Goal: Information Seeking & Learning: Learn about a topic

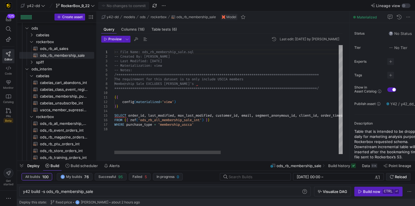
scroll to position [0, 53]
click at [166, 6] on span "button" at bounding box center [163, 5] width 7 height 7
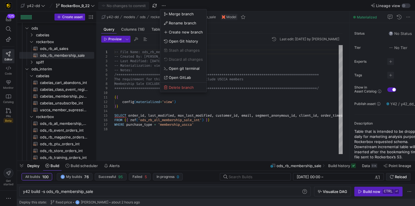
click at [148, 67] on div at bounding box center [207, 103] width 415 height 206
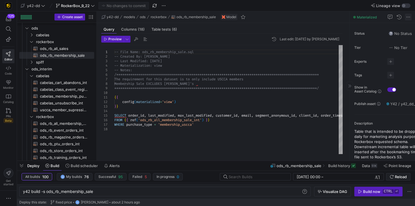
click at [408, 17] on span at bounding box center [408, 17] width 7 height 7
click at [349, 10] on div at bounding box center [207, 103] width 415 height 206
click at [398, 18] on span "button" at bounding box center [399, 17] width 7 height 7
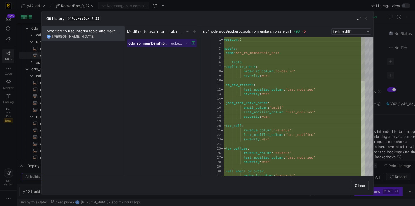
click at [154, 42] on span "ods_rb_membership_sale.yml" at bounding box center [148, 43] width 40 height 5
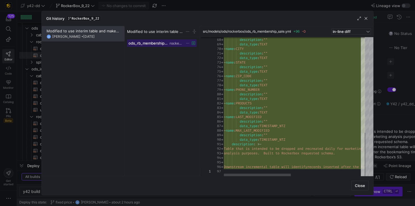
click at [361, 177] on div at bounding box center [363, 155] width 4 height 44
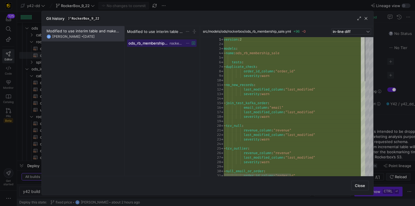
click at [365, 37] on div at bounding box center [363, 59] width 4 height 44
click at [260, 33] on span "src/models/ods/rockerbox/ods_rb_membership_sale.yml" at bounding box center [247, 31] width 88 height 4
click at [298, 31] on span "+96" at bounding box center [296, 31] width 6 height 4
click at [341, 31] on span "in-line diff" at bounding box center [342, 31] width 18 height 5
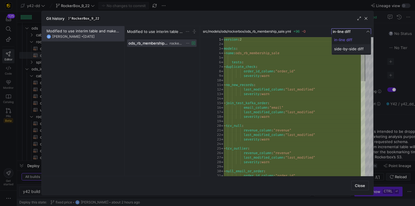
click at [345, 48] on span "side-by-side diff" at bounding box center [351, 49] width 34 height 5
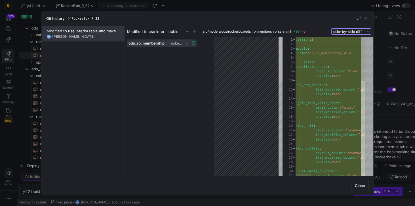
click at [282, 37] on div at bounding box center [280, 59] width 4 height 44
click at [178, 42] on span "rockerbox" at bounding box center [176, 43] width 13 height 4
click at [186, 43] on icon at bounding box center [187, 43] width 3 height 1
click at [147, 43] on div at bounding box center [207, 103] width 415 height 206
click at [162, 30] on span "Modified to use interim table and make table vs view." at bounding box center [155, 31] width 56 height 5
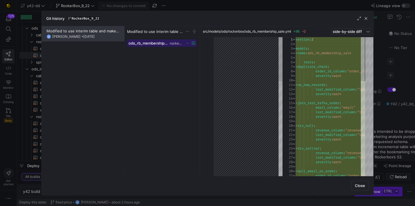
click at [162, 43] on span "ods_rb_membership_sale.yml" at bounding box center [148, 43] width 40 height 5
click at [186, 42] on icon at bounding box center [188, 43] width 4 height 4
click at [162, 43] on div at bounding box center [207, 103] width 415 height 206
click at [141, 43] on span "ods_rb_membership_sale.yml" at bounding box center [148, 43] width 40 height 5
click at [140, 44] on span "ods_rb_membership_sale.yml" at bounding box center [148, 43] width 40 height 5
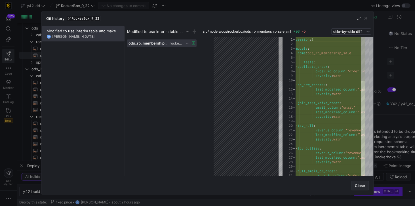
drag, startPoint x: 356, startPoint y: 182, endPoint x: 359, endPoint y: 184, distance: 3.0
click at [358, 184] on button "Close" at bounding box center [360, 186] width 18 height 10
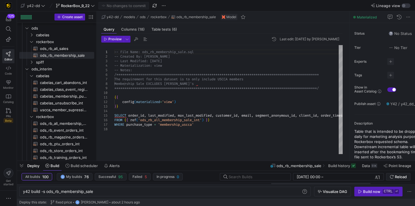
click at [359, 184] on div "Command" at bounding box center [318, 187] width 87 height 6
click at [74, 54] on span "ods_rb_membership_sale​​​​​​​​​​" at bounding box center [64, 55] width 48 height 7
